Goal: Information Seeking & Learning: Learn about a topic

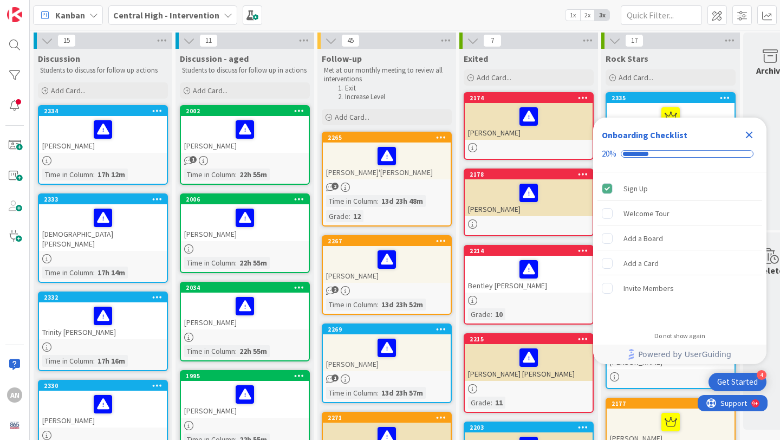
click at [752, 134] on icon "Close Checklist" at bounding box center [749, 134] width 13 height 13
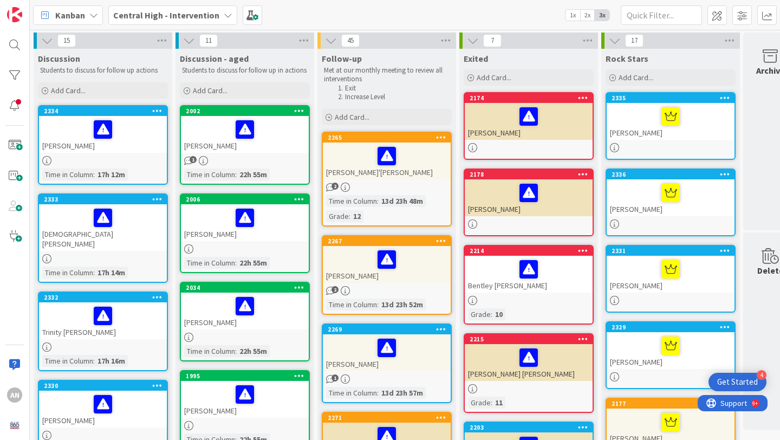
click at [224, 16] on icon at bounding box center [228, 15] width 9 height 9
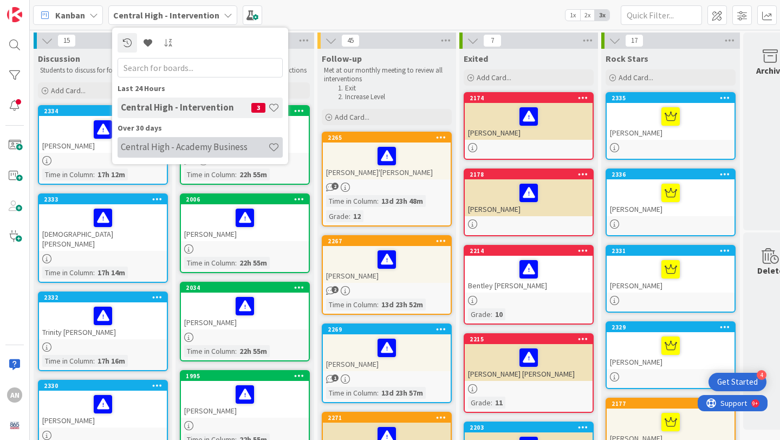
click at [204, 144] on h4 "Central High - Academy Business" at bounding box center [194, 146] width 147 height 11
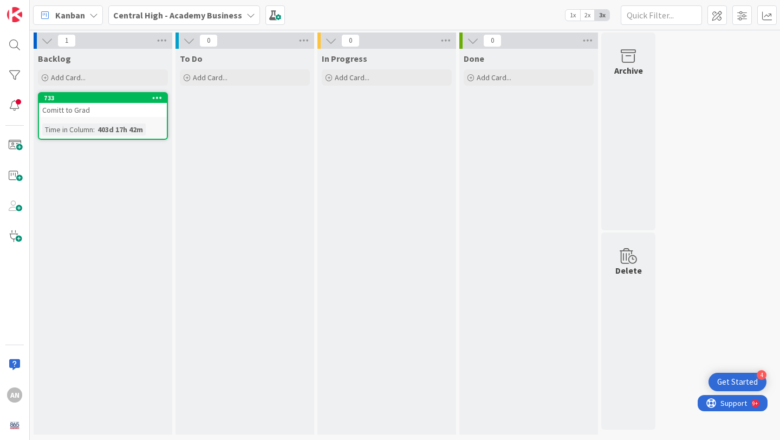
click at [187, 20] on b "Central High - Academy Business" at bounding box center [177, 15] width 129 height 11
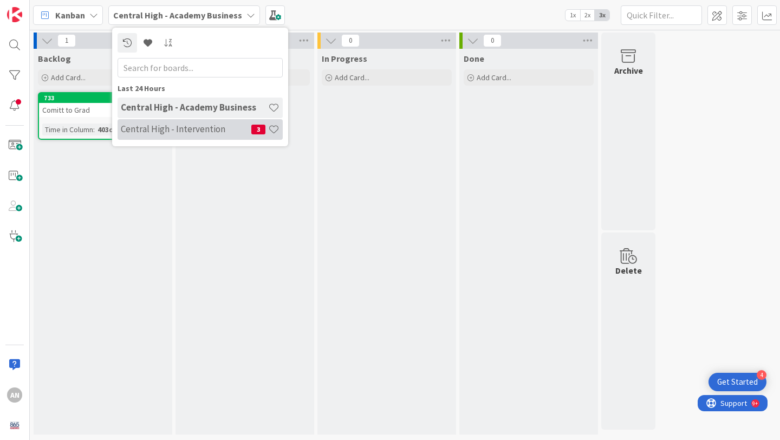
click at [197, 136] on div "Central High - Intervention 3" at bounding box center [200, 129] width 165 height 21
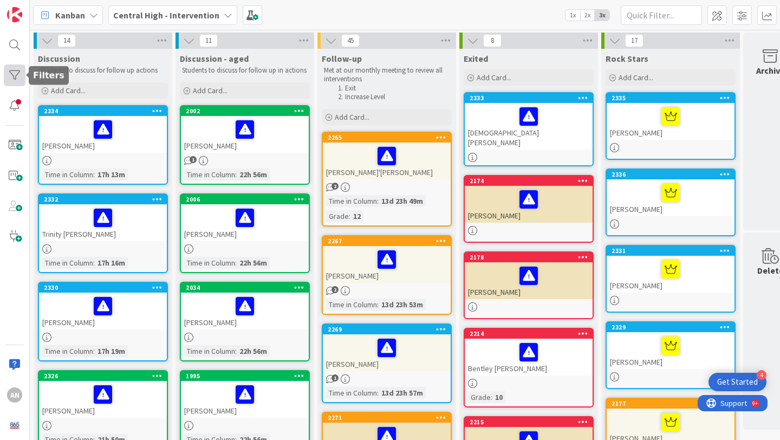
click at [17, 76] on div at bounding box center [15, 75] width 22 height 22
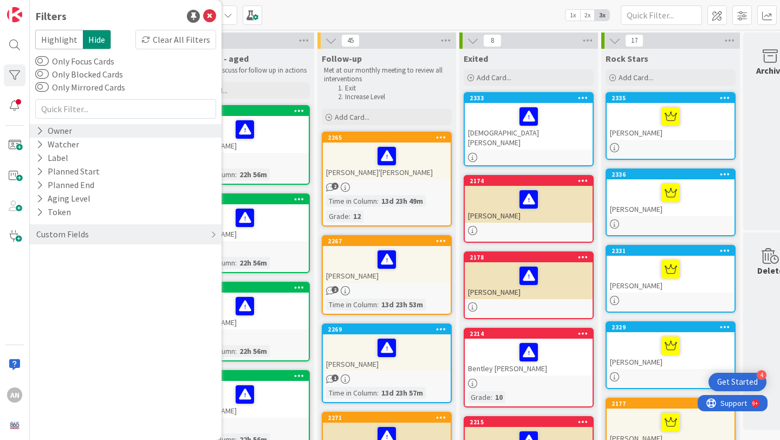
click at [40, 131] on icon at bounding box center [39, 130] width 7 height 9
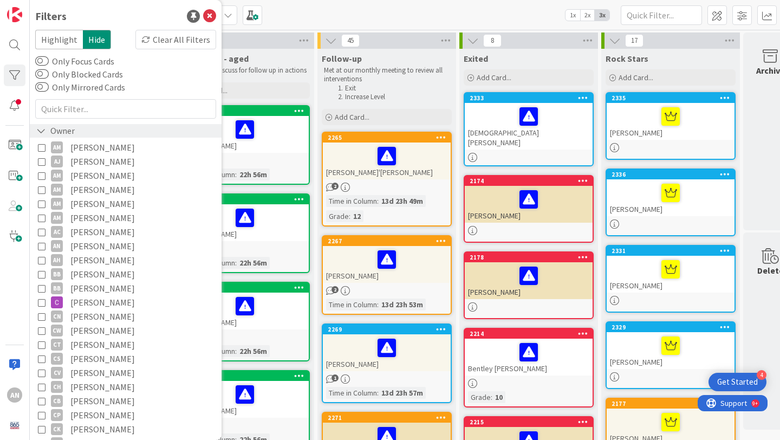
click at [40, 131] on icon at bounding box center [41, 130] width 10 height 9
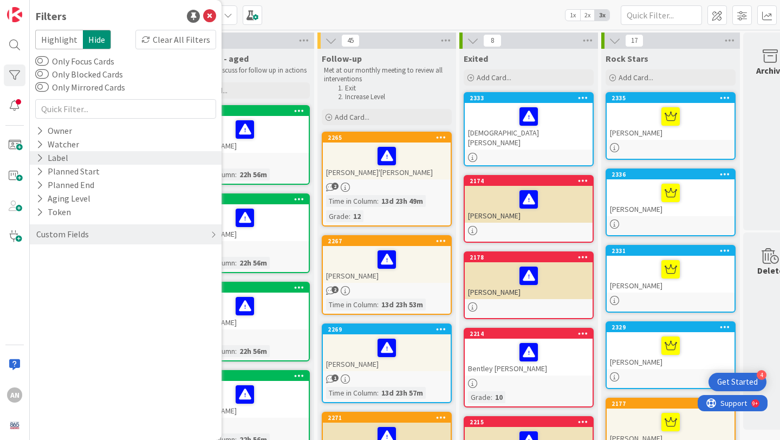
click at [38, 162] on icon at bounding box center [39, 157] width 7 height 9
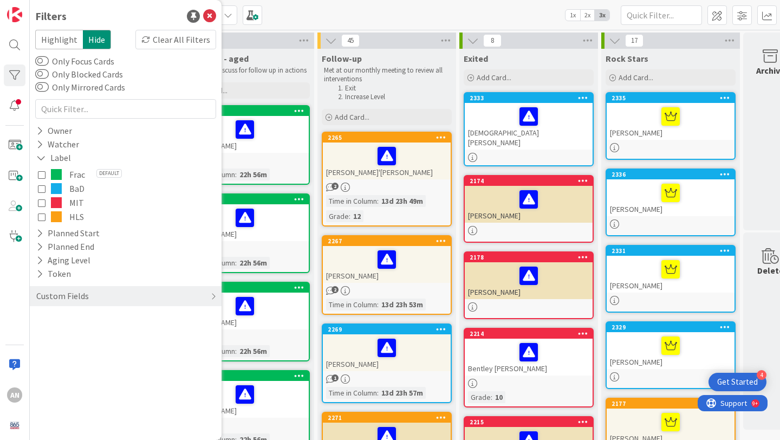
click at [43, 204] on icon at bounding box center [42, 203] width 8 height 8
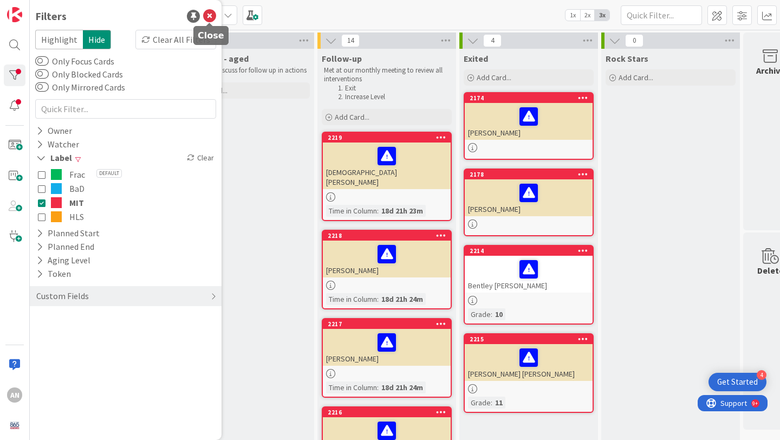
click at [209, 15] on icon at bounding box center [209, 16] width 13 height 13
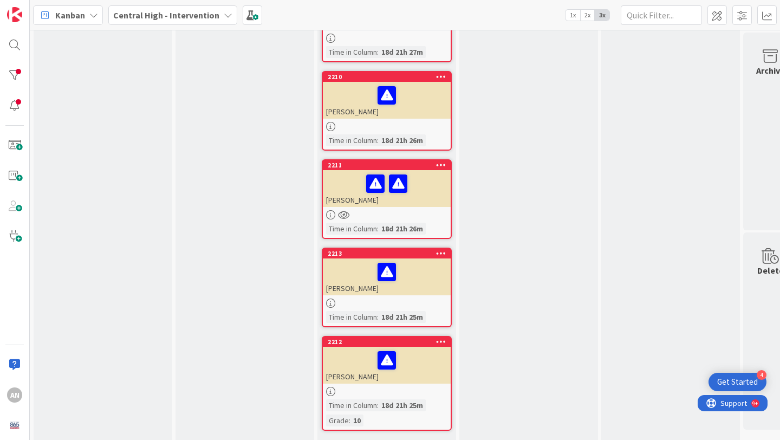
scroll to position [637, 0]
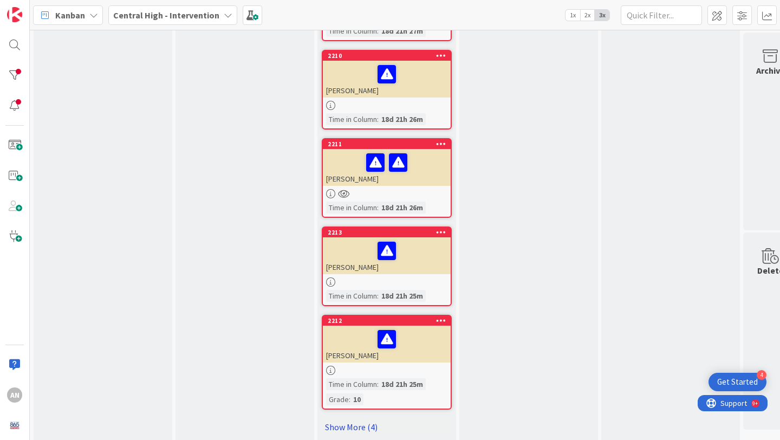
click at [352, 418] on link "Show More (4)" at bounding box center [387, 426] width 130 height 17
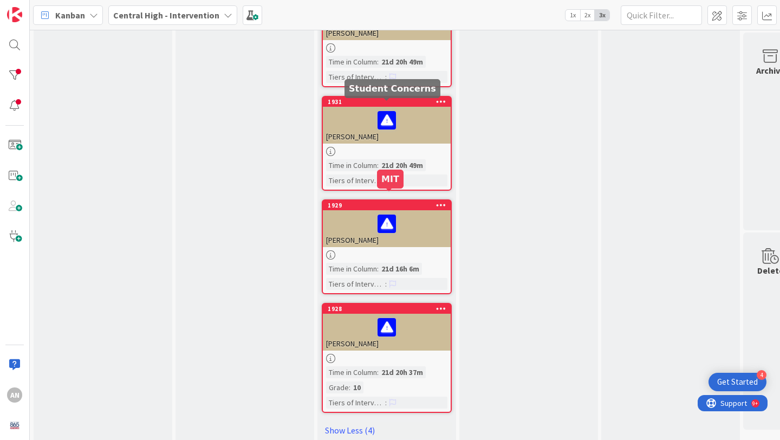
scroll to position [1066, 0]
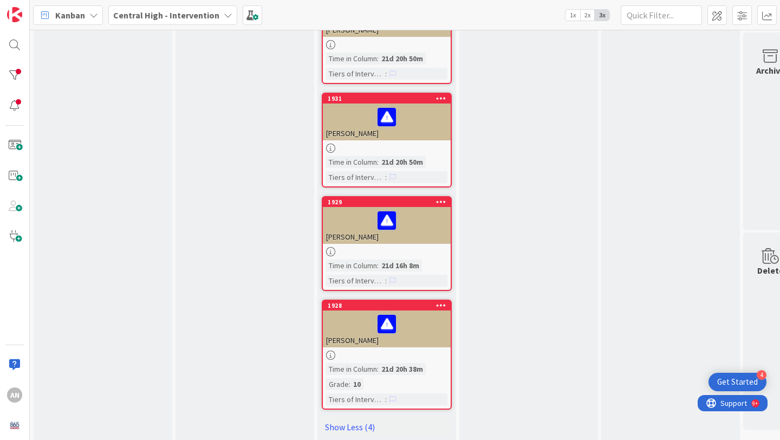
click at [423, 221] on div at bounding box center [386, 220] width 121 height 23
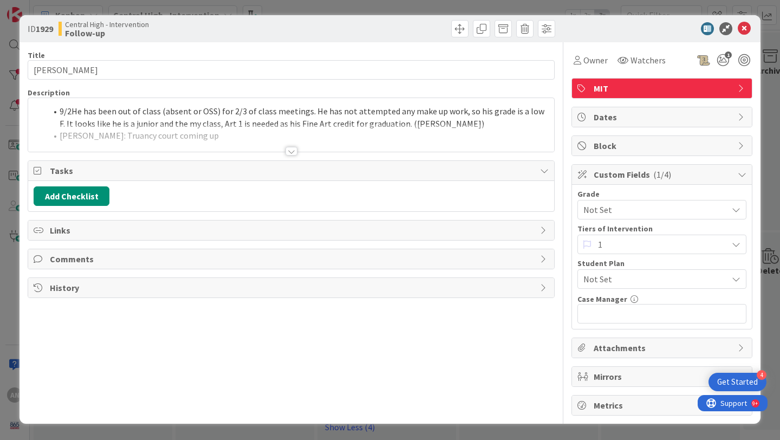
click at [292, 153] on div at bounding box center [292, 151] width 12 height 9
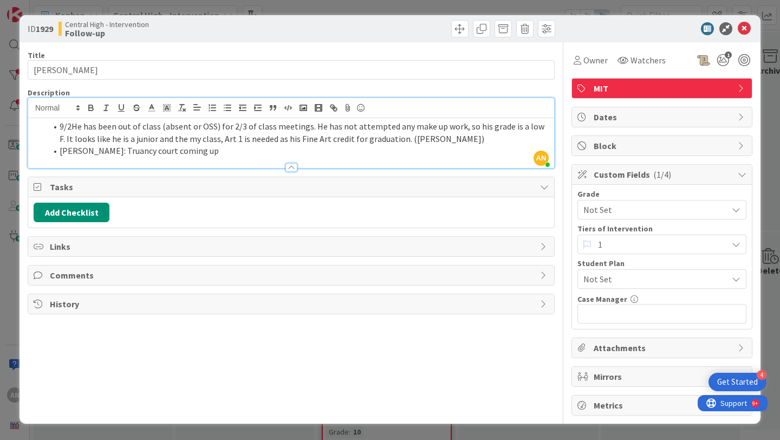
scroll to position [1066, 0]
click at [747, 24] on icon at bounding box center [744, 28] width 13 height 13
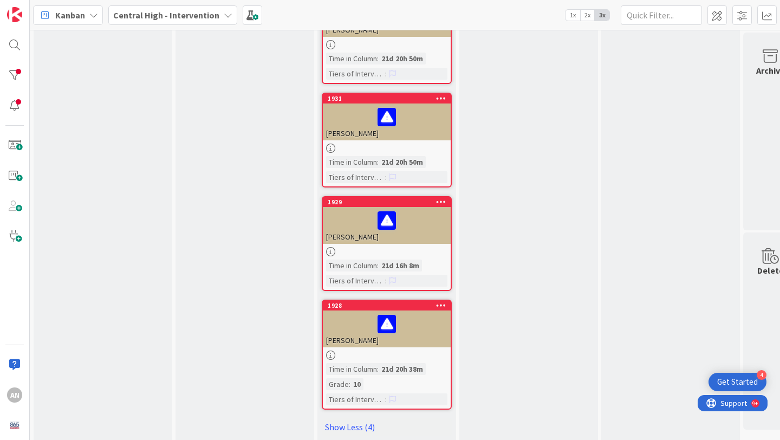
click at [424, 313] on div at bounding box center [386, 324] width 121 height 23
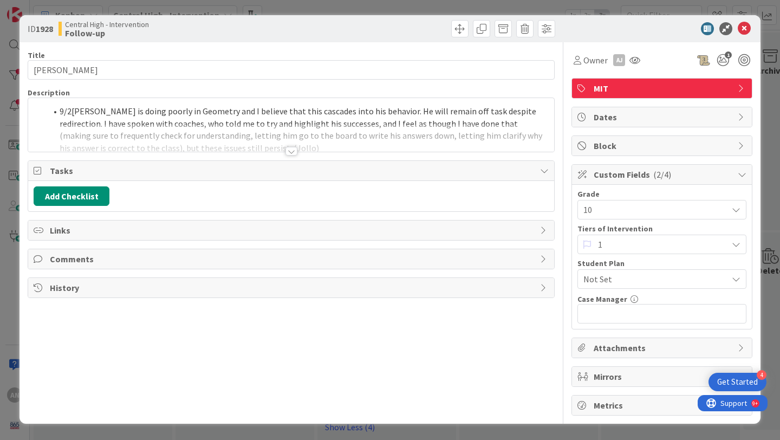
click at [295, 151] on div at bounding box center [292, 151] width 12 height 9
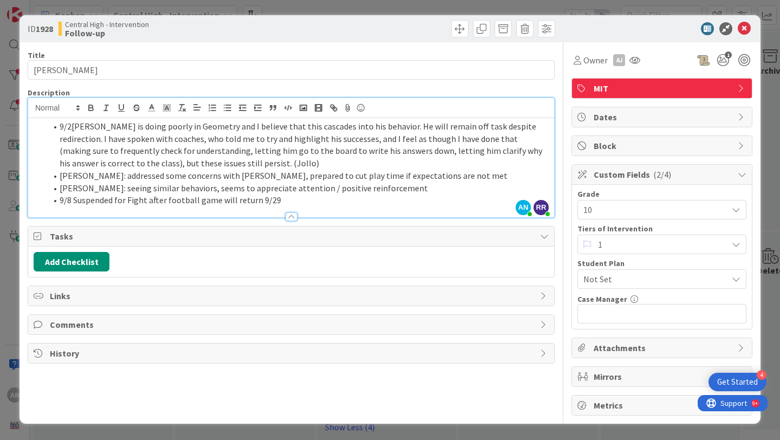
click at [287, 201] on li "9/8 Suspended for Fight after football game will return 9/29" at bounding box center [298, 200] width 502 height 12
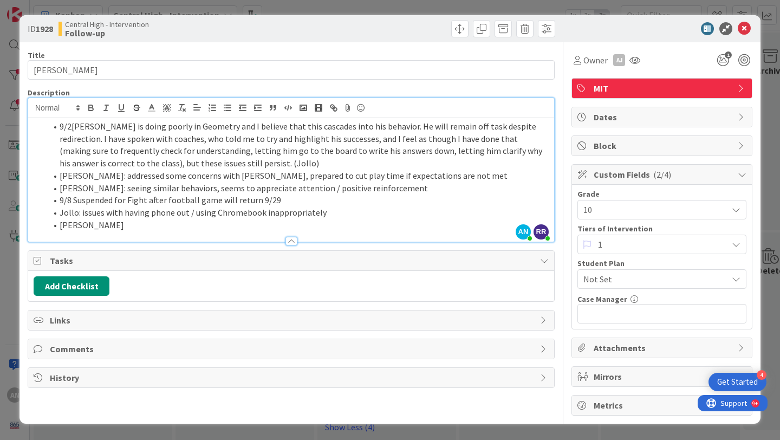
click at [82, 215] on li "Jollo: issues with having phone out / using Chromebook inappropriately" at bounding box center [298, 212] width 502 height 12
click at [134, 223] on li "[PERSON_NAME]" at bounding box center [298, 225] width 502 height 12
click at [133, 217] on li "Jollo: [DATE] issues with having phone out / using Chromebook inappropriately" at bounding box center [298, 212] width 502 height 12
click at [378, 221] on li "[PERSON_NAME]: Also had issues with [PERSON_NAME] being off task and causing di…" at bounding box center [298, 225] width 502 height 12
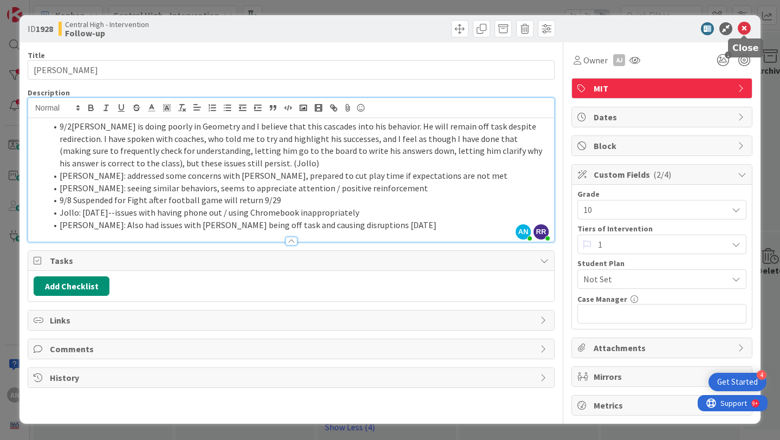
click at [745, 30] on icon at bounding box center [744, 28] width 13 height 13
